Goal: Browse casually

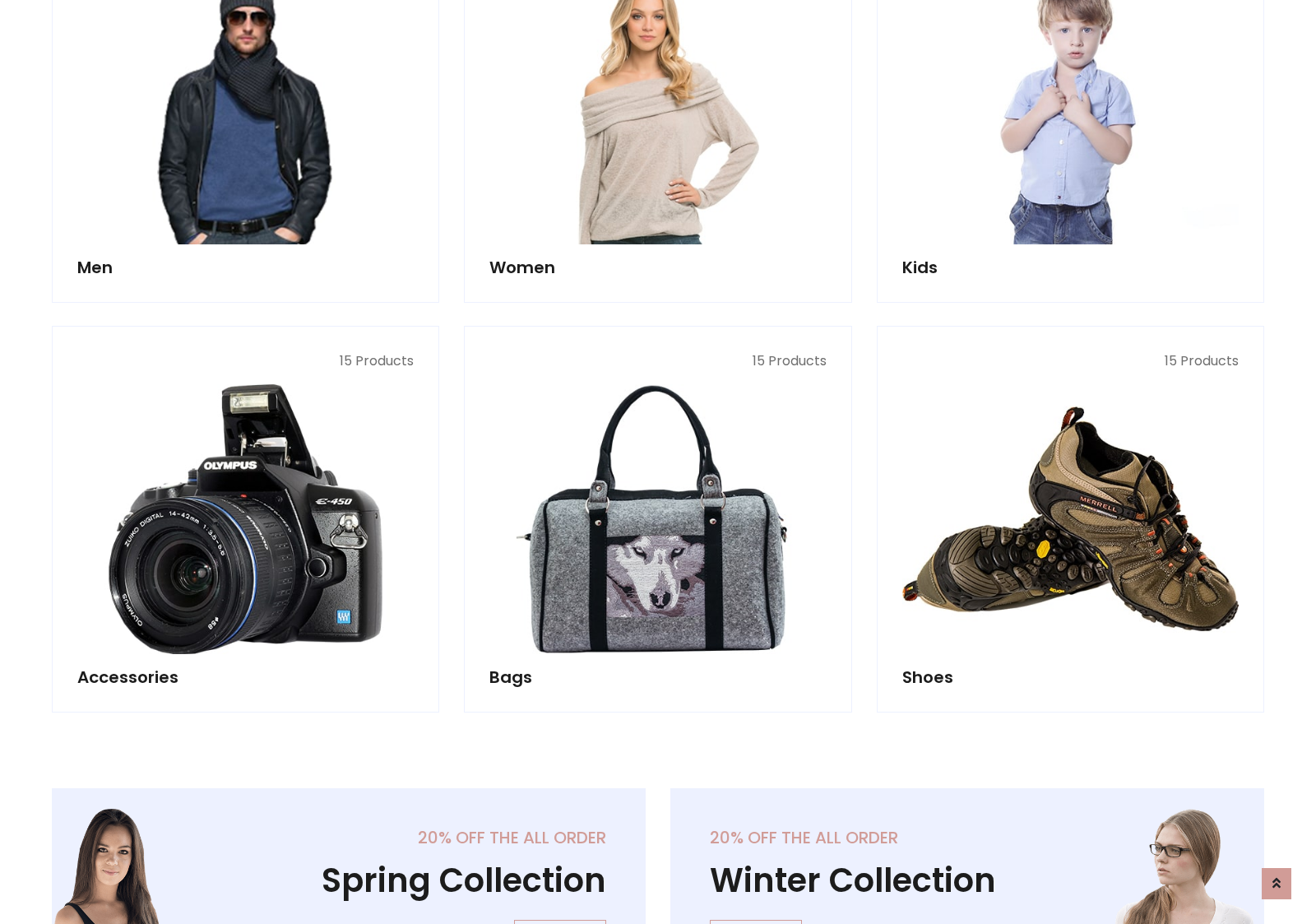
scroll to position [550, 0]
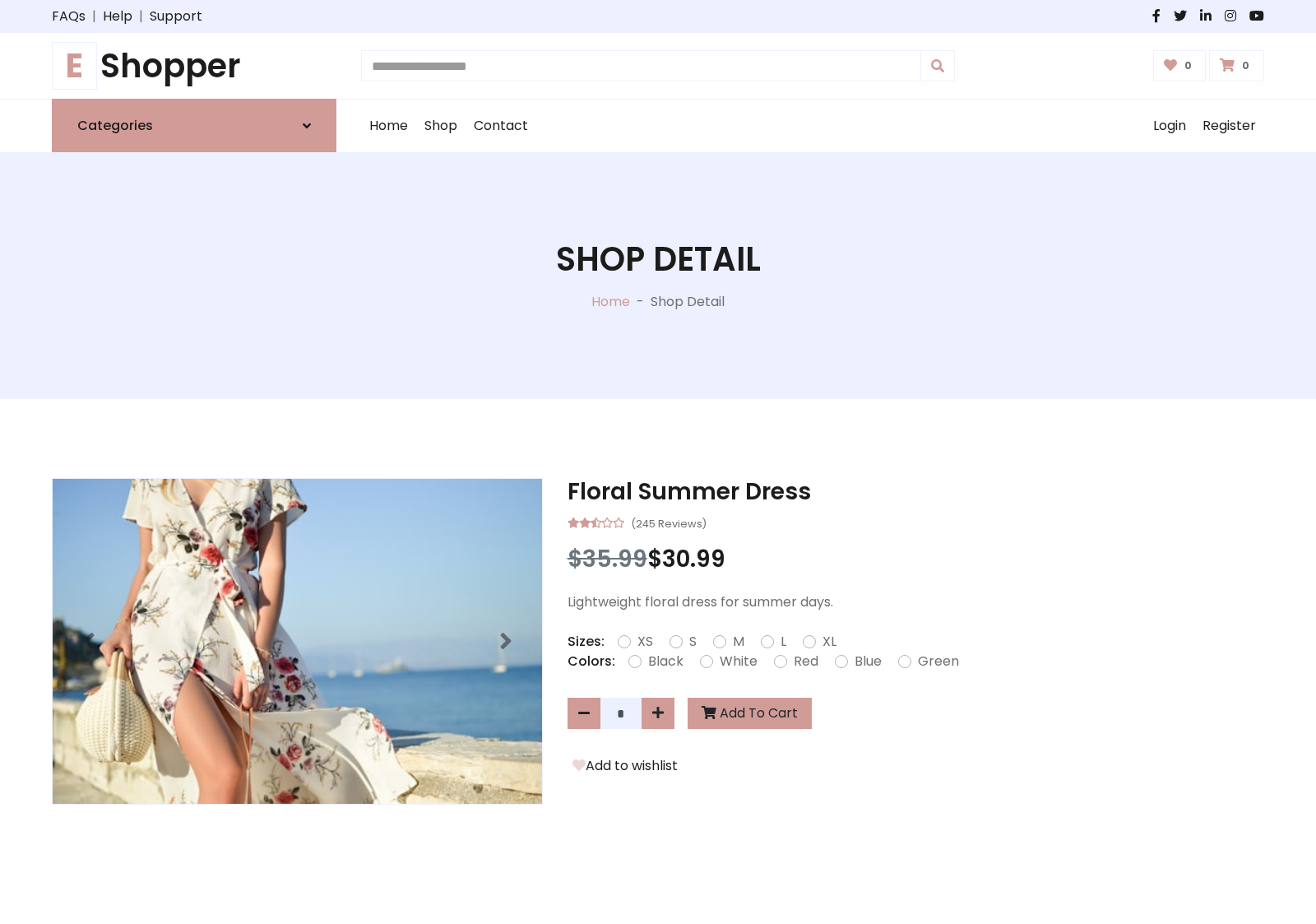
click at [194, 66] on h1 "E Shopper" at bounding box center [194, 65] width 285 height 40
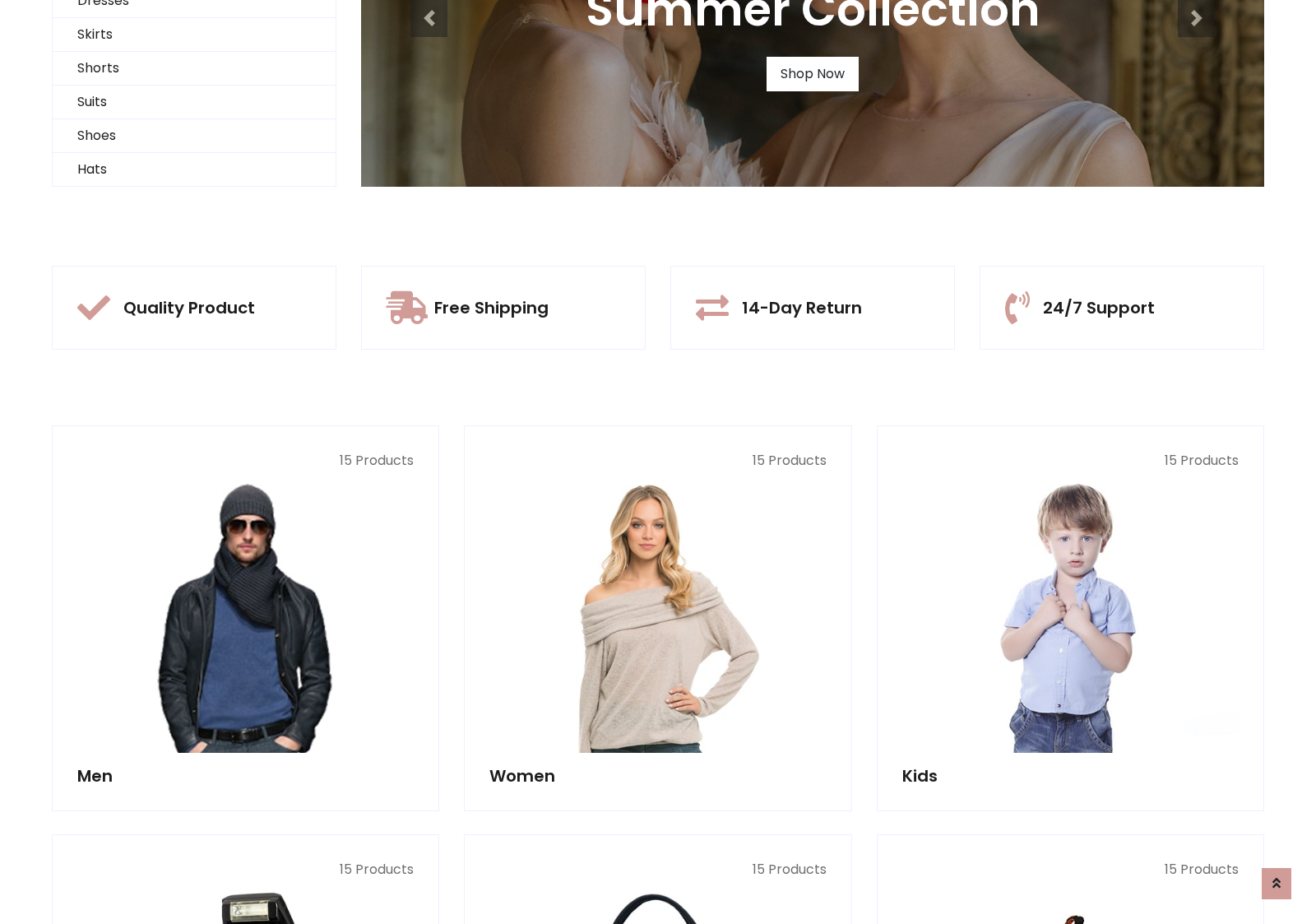
scroll to position [159, 0]
